Goal: Task Accomplishment & Management: Use online tool/utility

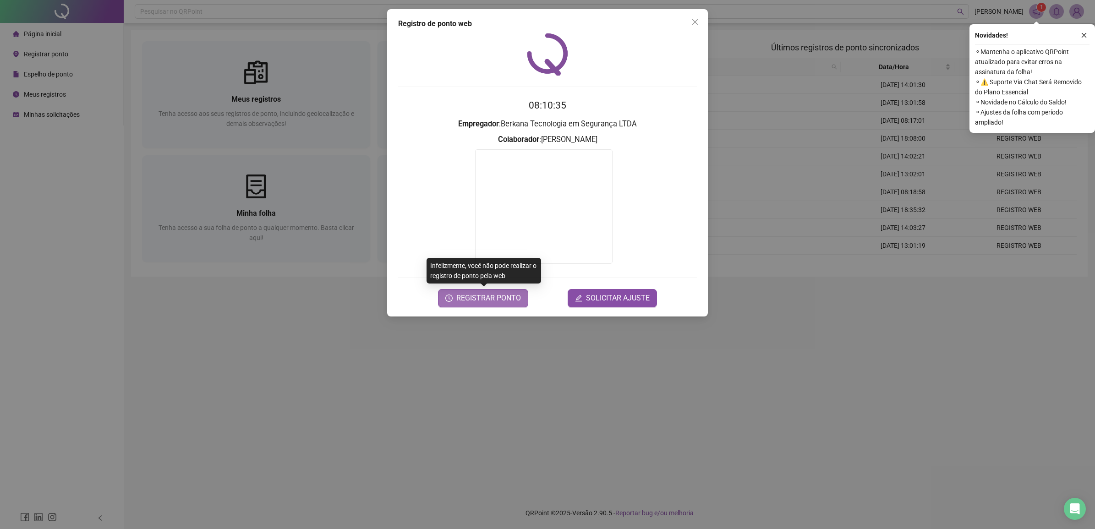
click at [486, 295] on span "REGISTRAR PONTO" at bounding box center [488, 298] width 65 height 11
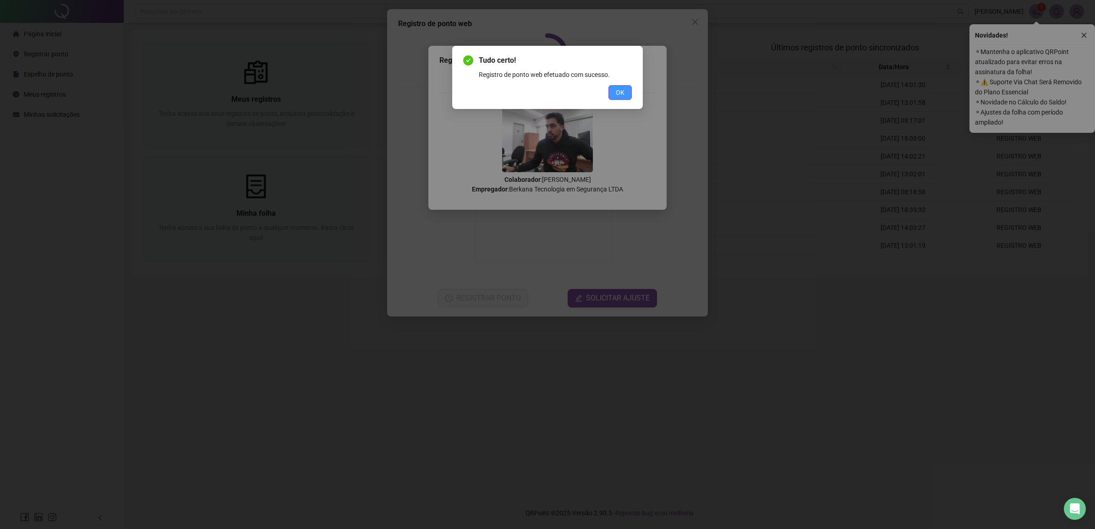
click at [624, 92] on span "OK" at bounding box center [620, 93] width 9 height 10
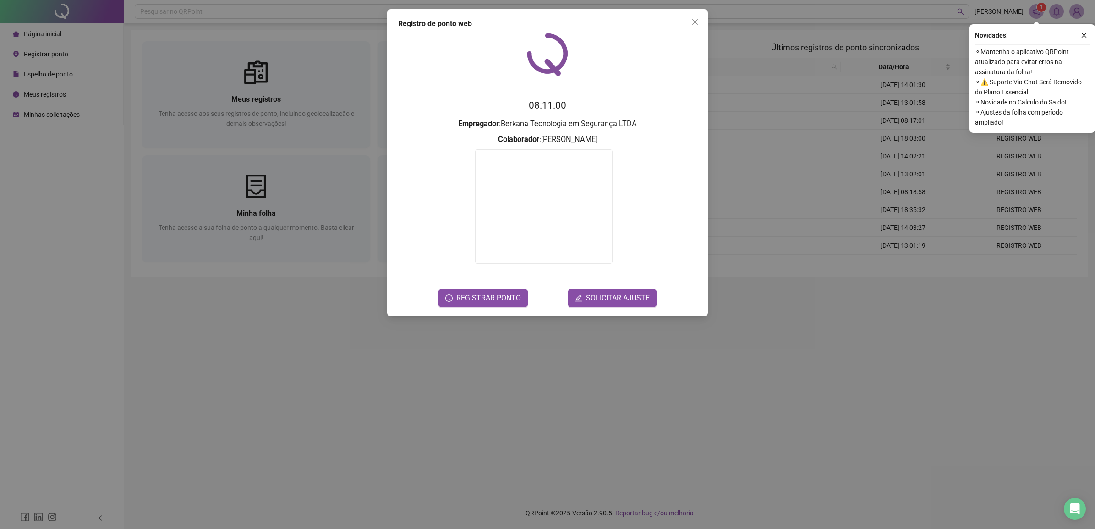
click at [298, 364] on div "Registro de ponto web 08:11:00 Empregador : Berkana Tecnologia em Segurança LTD…" at bounding box center [547, 264] width 1095 height 529
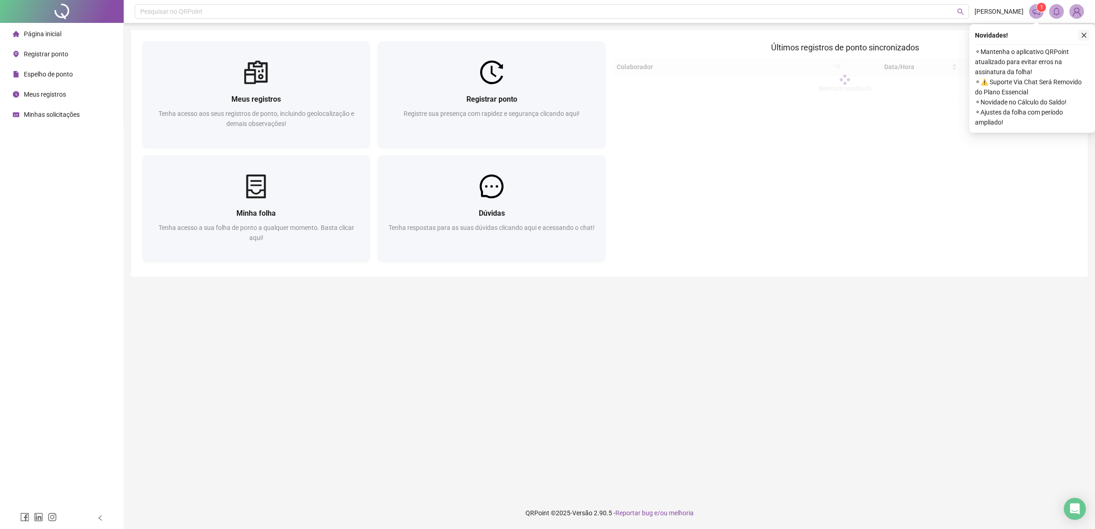
click at [1081, 33] on icon "close" at bounding box center [1084, 35] width 6 height 6
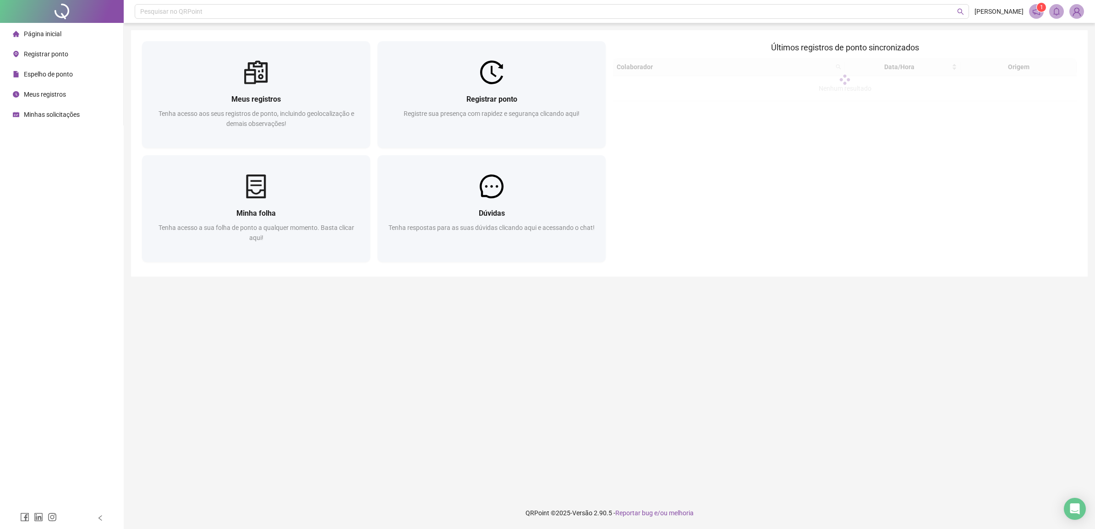
click at [464, 385] on main "Meus registros Tenha acesso aos seus registros de ponto, incluindo geolocalizaç…" at bounding box center [609, 260] width 957 height 460
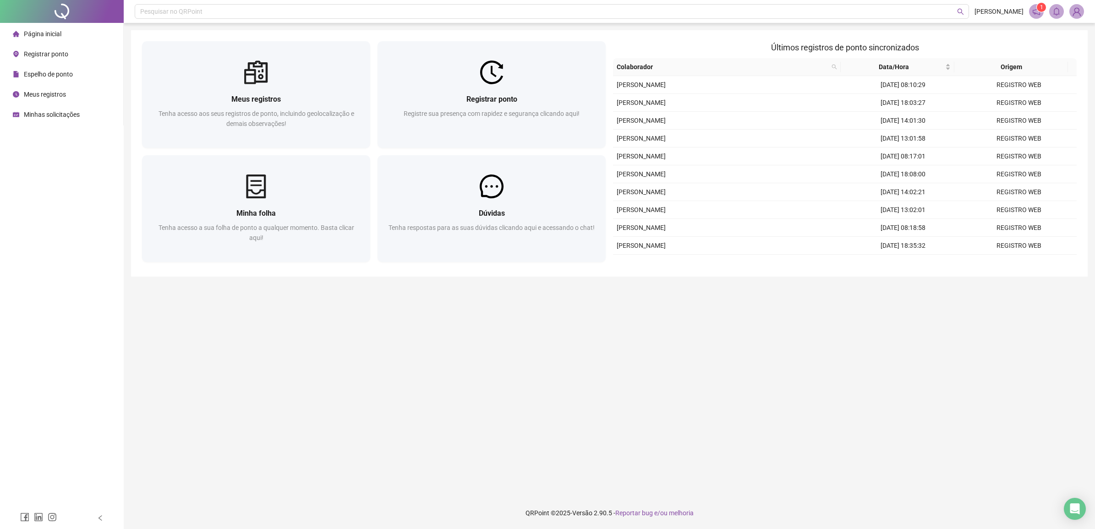
click at [1005, 377] on main "Meus registros Tenha acesso aos seus registros de ponto, incluindo geolocalizaç…" at bounding box center [609, 260] width 957 height 460
click at [845, 368] on main "Meus registros Tenha acesso aos seus registros de ponto, incluindo geolocalizaç…" at bounding box center [609, 260] width 957 height 460
click at [780, 471] on main "Meus registros Tenha acesso aos seus registros de ponto, incluindo geolocalizaç…" at bounding box center [609, 260] width 957 height 460
